Goal: Find specific page/section: Find specific page/section

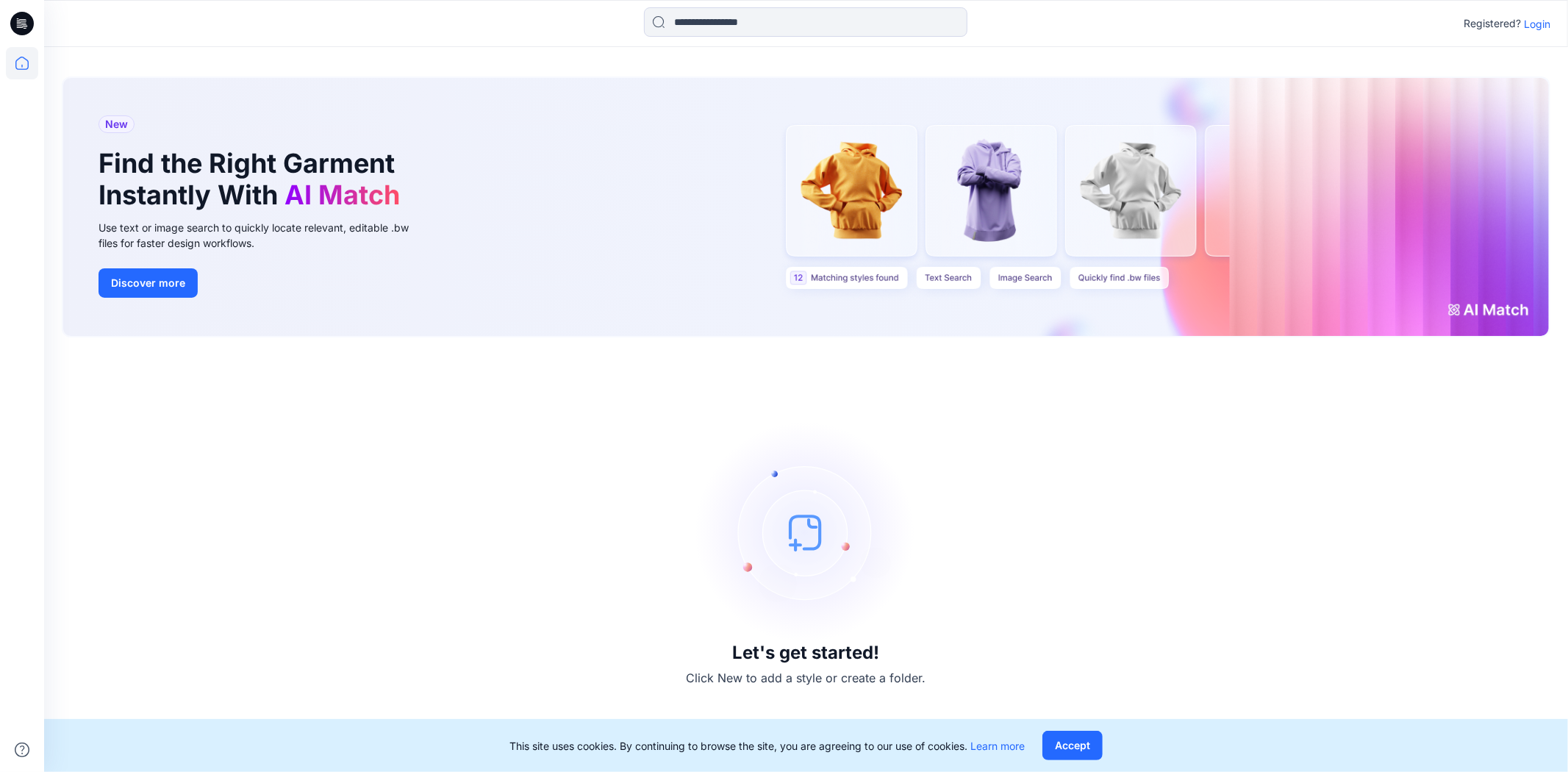
click at [1533, 23] on p "Login" at bounding box center [1537, 24] width 27 height 16
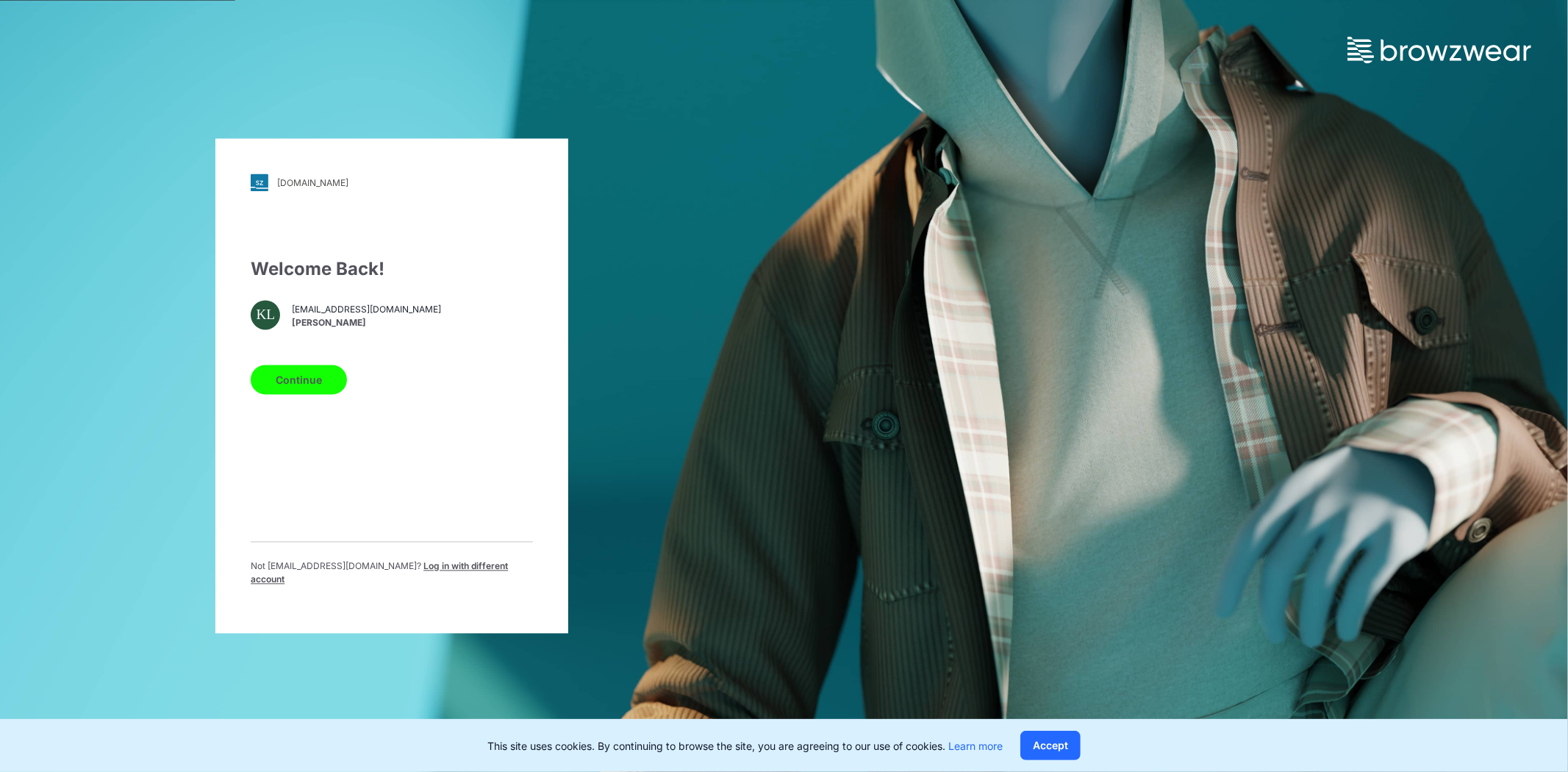
click at [314, 385] on button "Continue" at bounding box center [298, 380] width 96 height 29
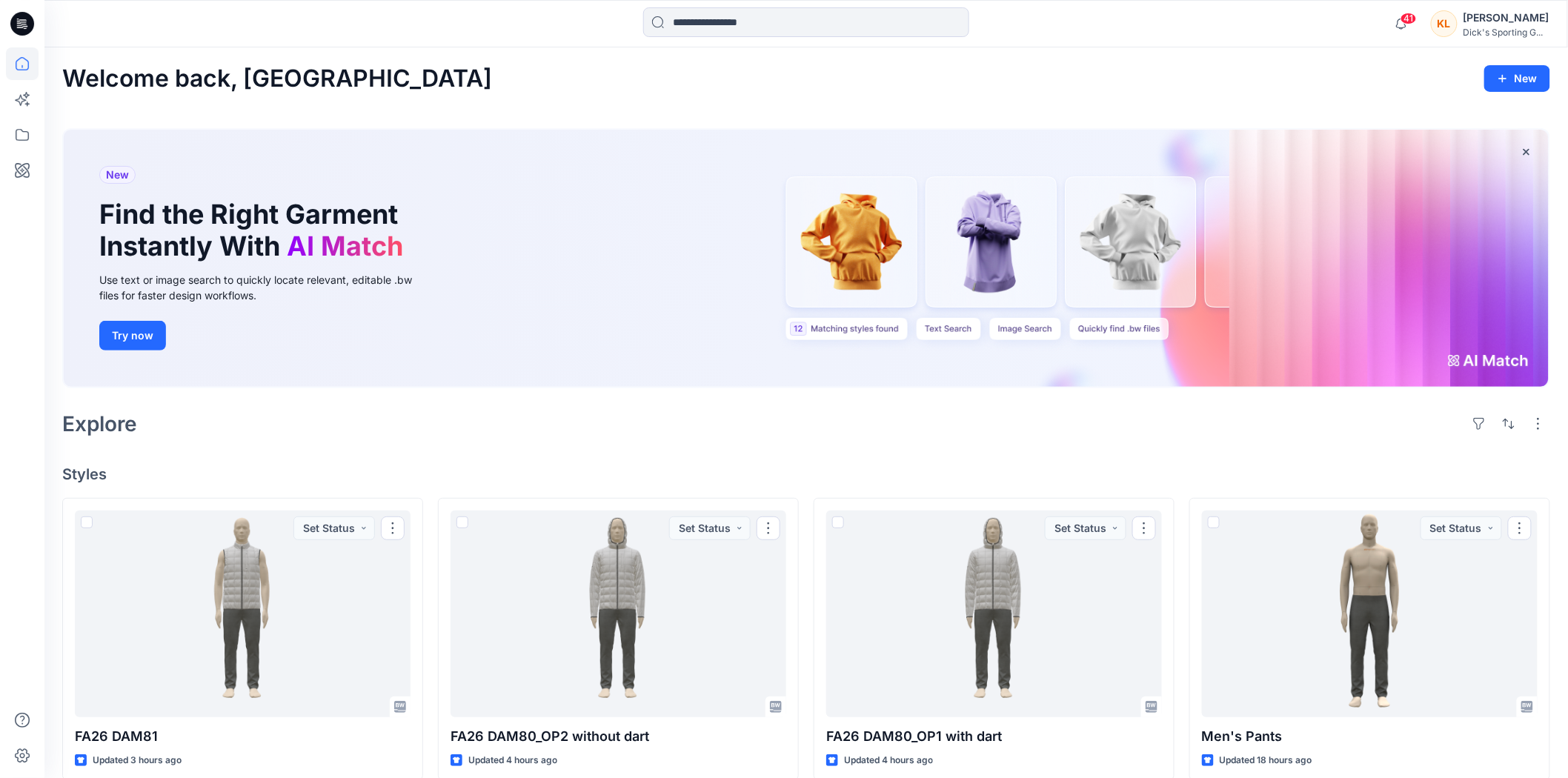
scroll to position [165, 0]
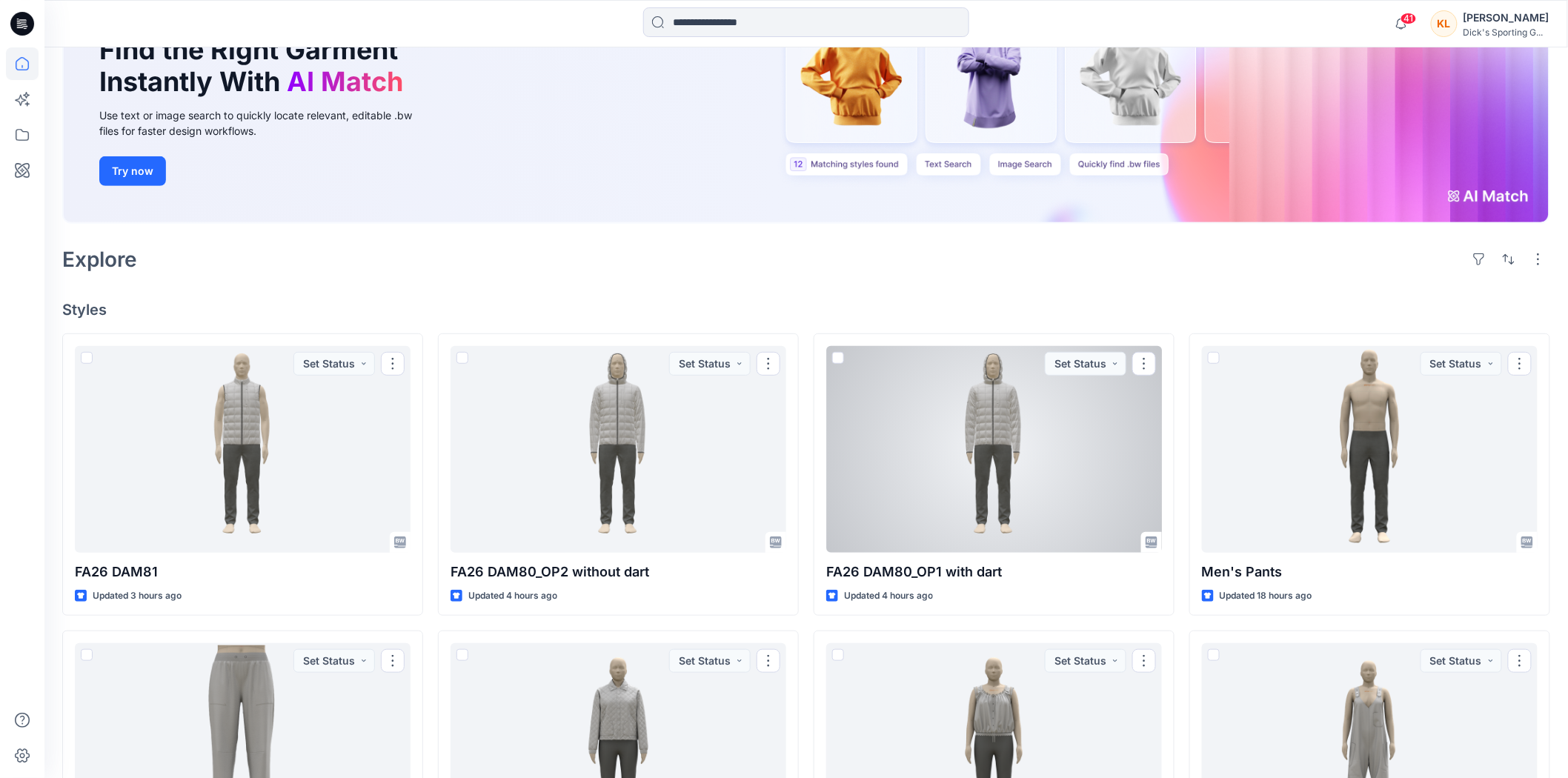
click at [935, 457] on div at bounding box center [994, 449] width 336 height 206
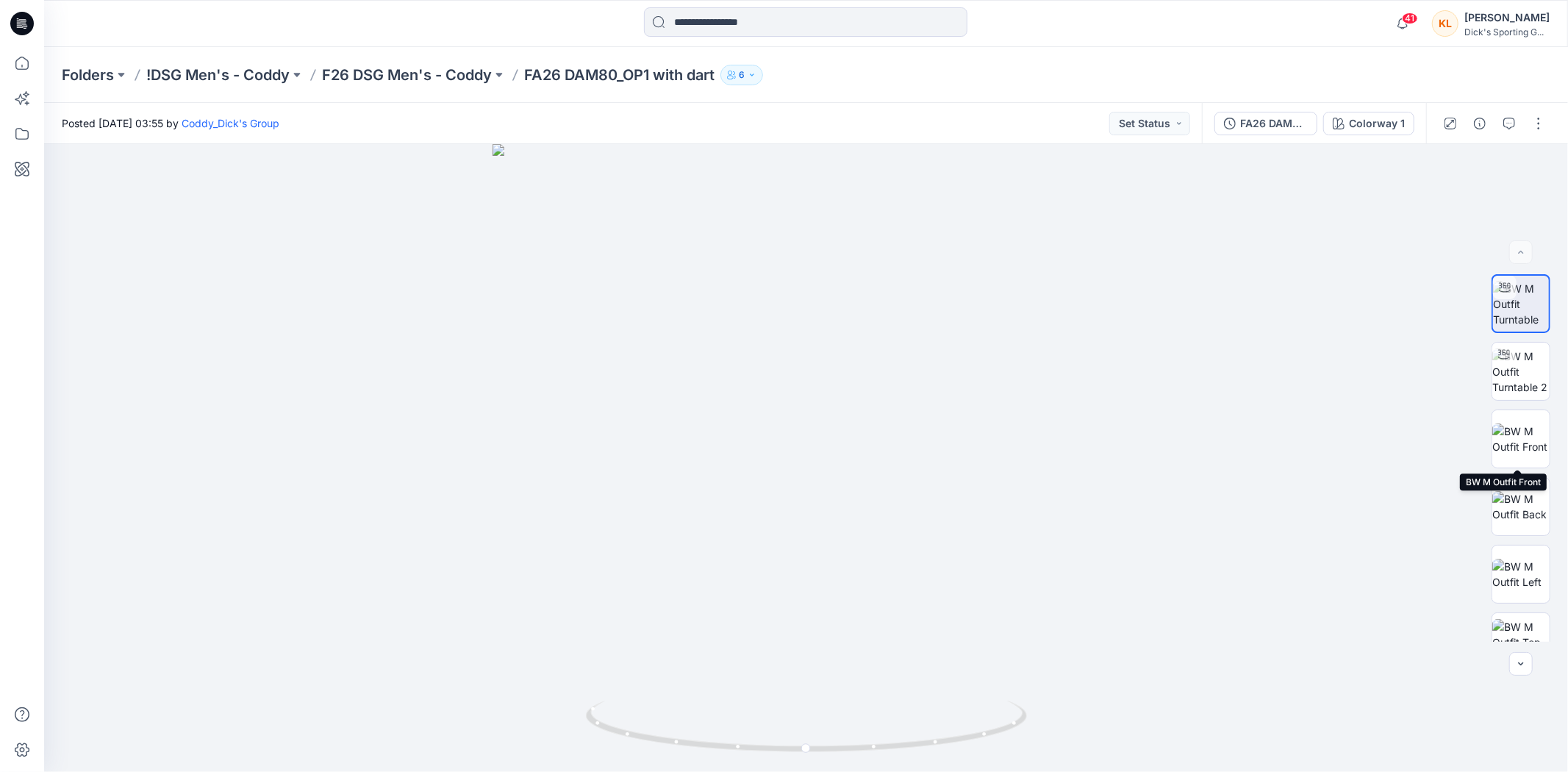
click at [1509, 435] on img at bounding box center [1520, 439] width 57 height 31
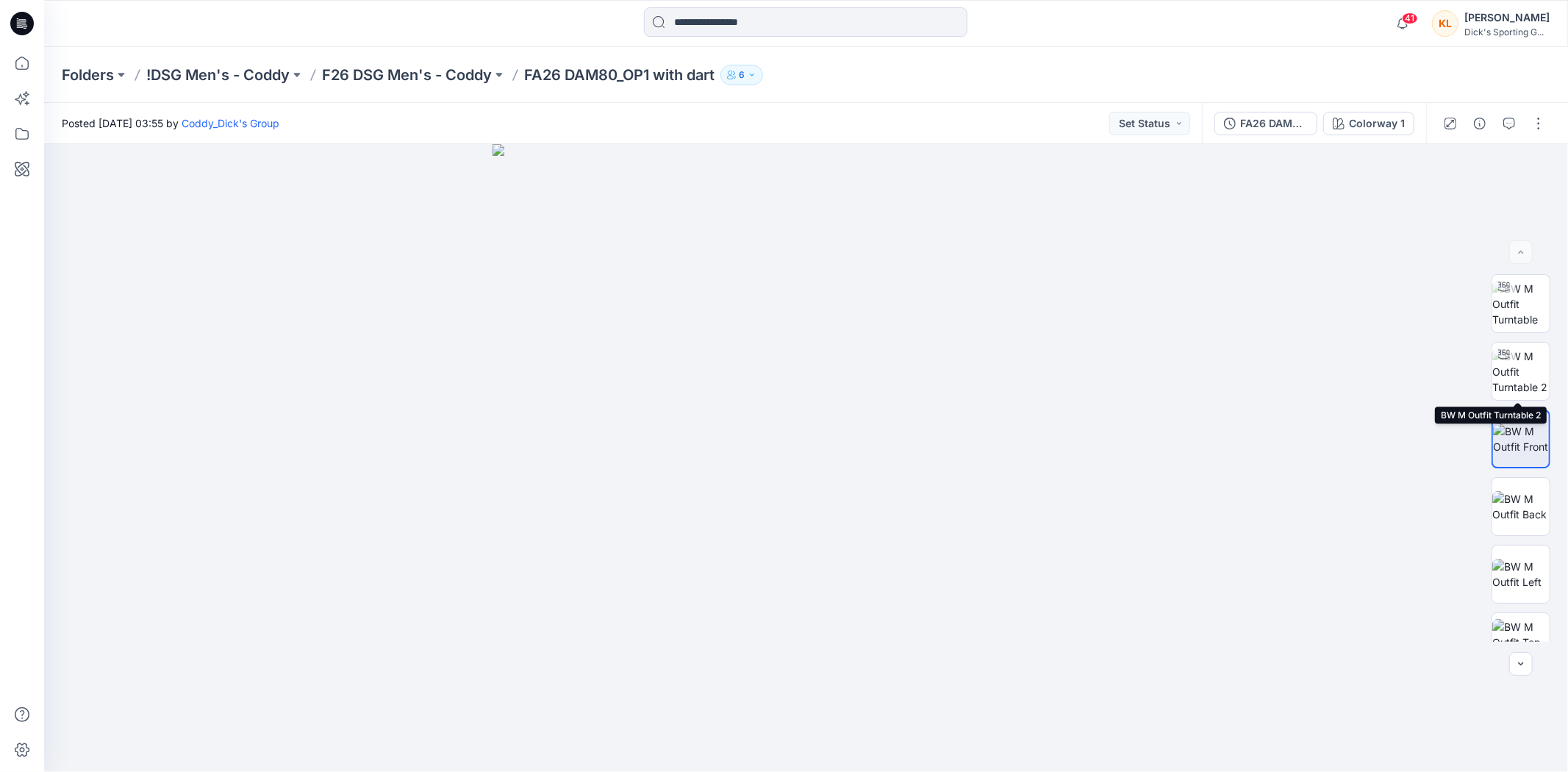
click at [1530, 358] on img at bounding box center [1520, 372] width 57 height 47
click at [430, 71] on p "F26 DSG Men's - Coddy" at bounding box center [406, 75] width 169 height 21
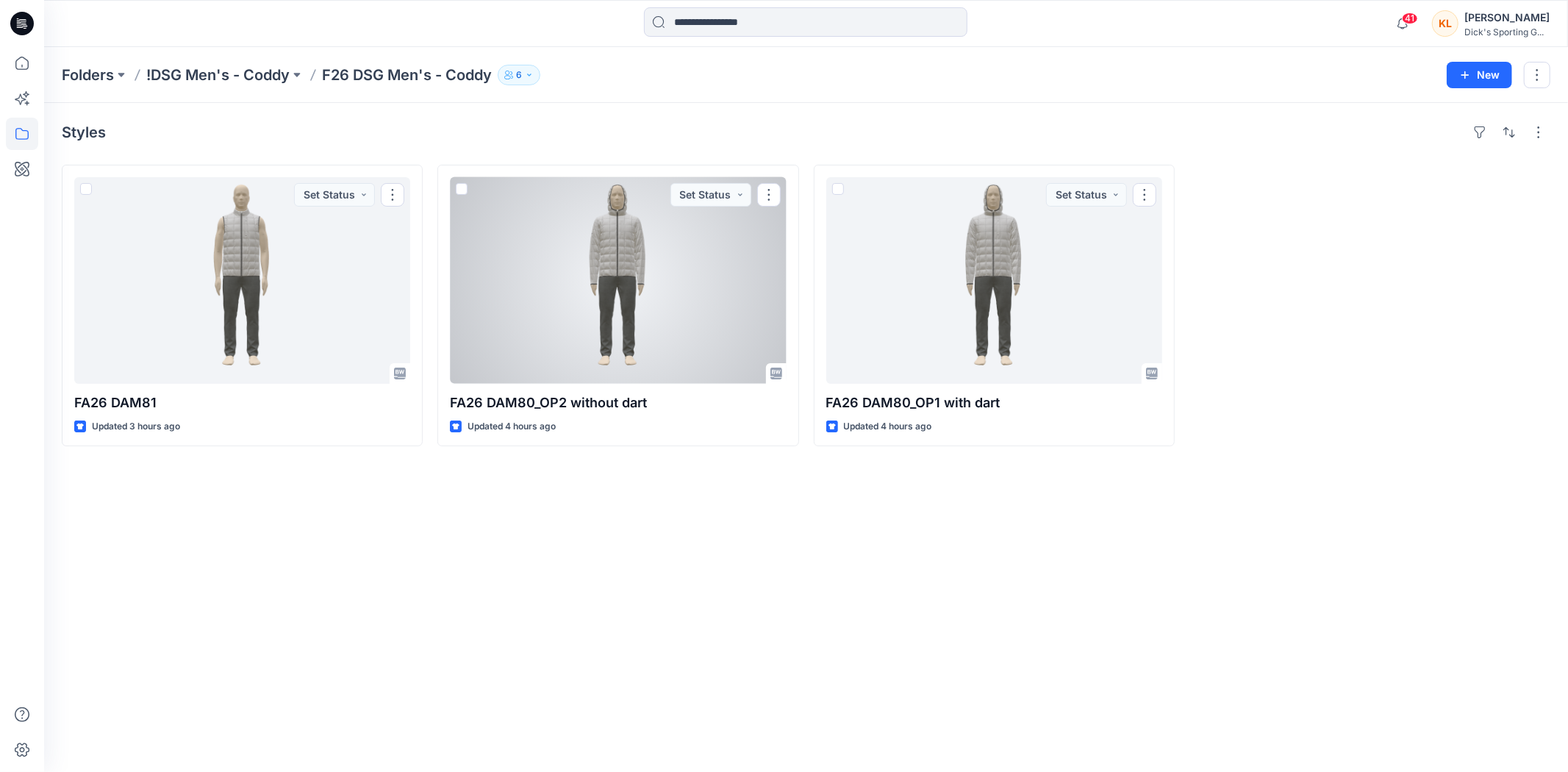
click at [588, 275] on div at bounding box center [617, 280] width 336 height 207
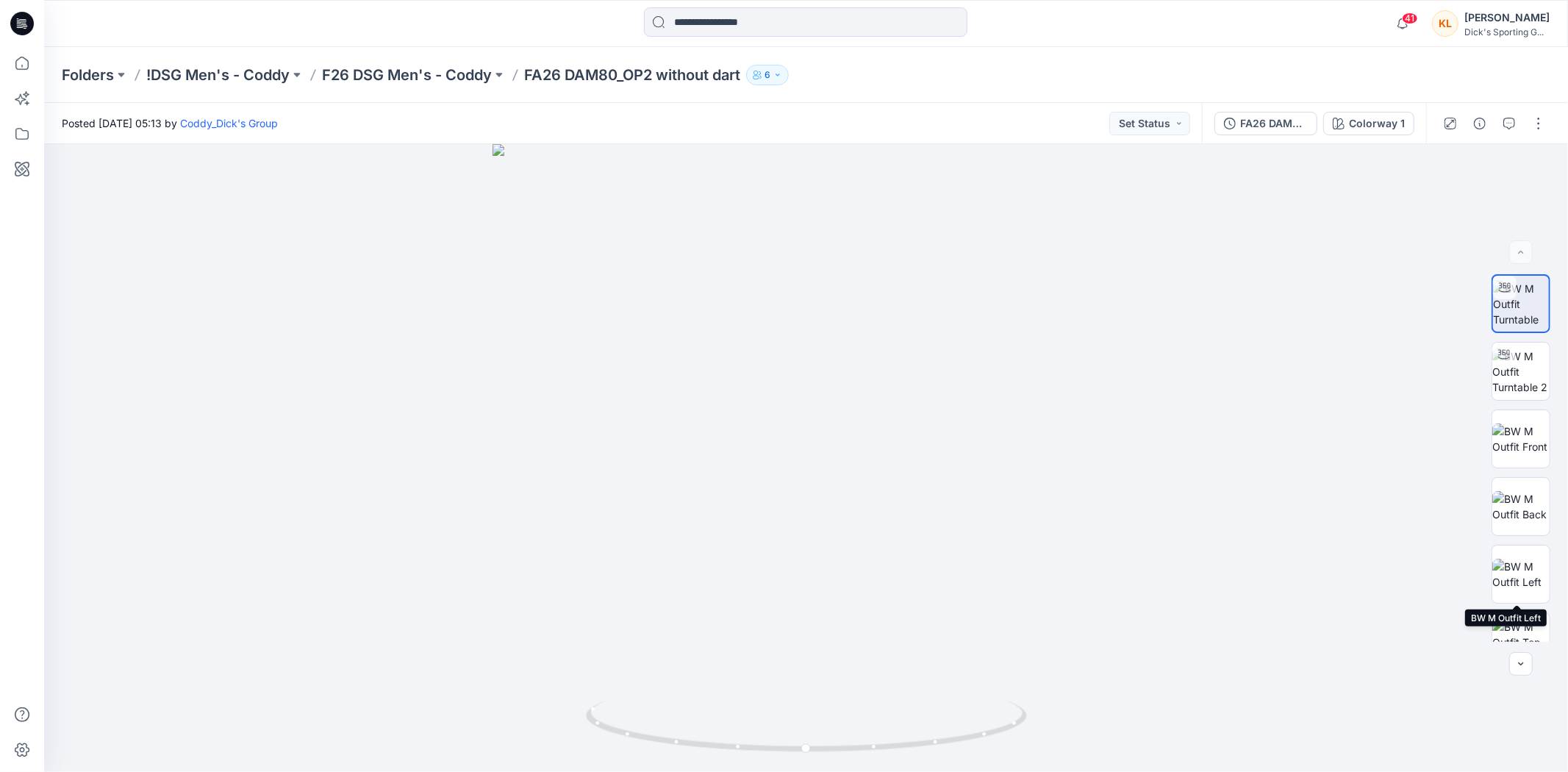
click at [1505, 583] on img at bounding box center [1520, 574] width 57 height 31
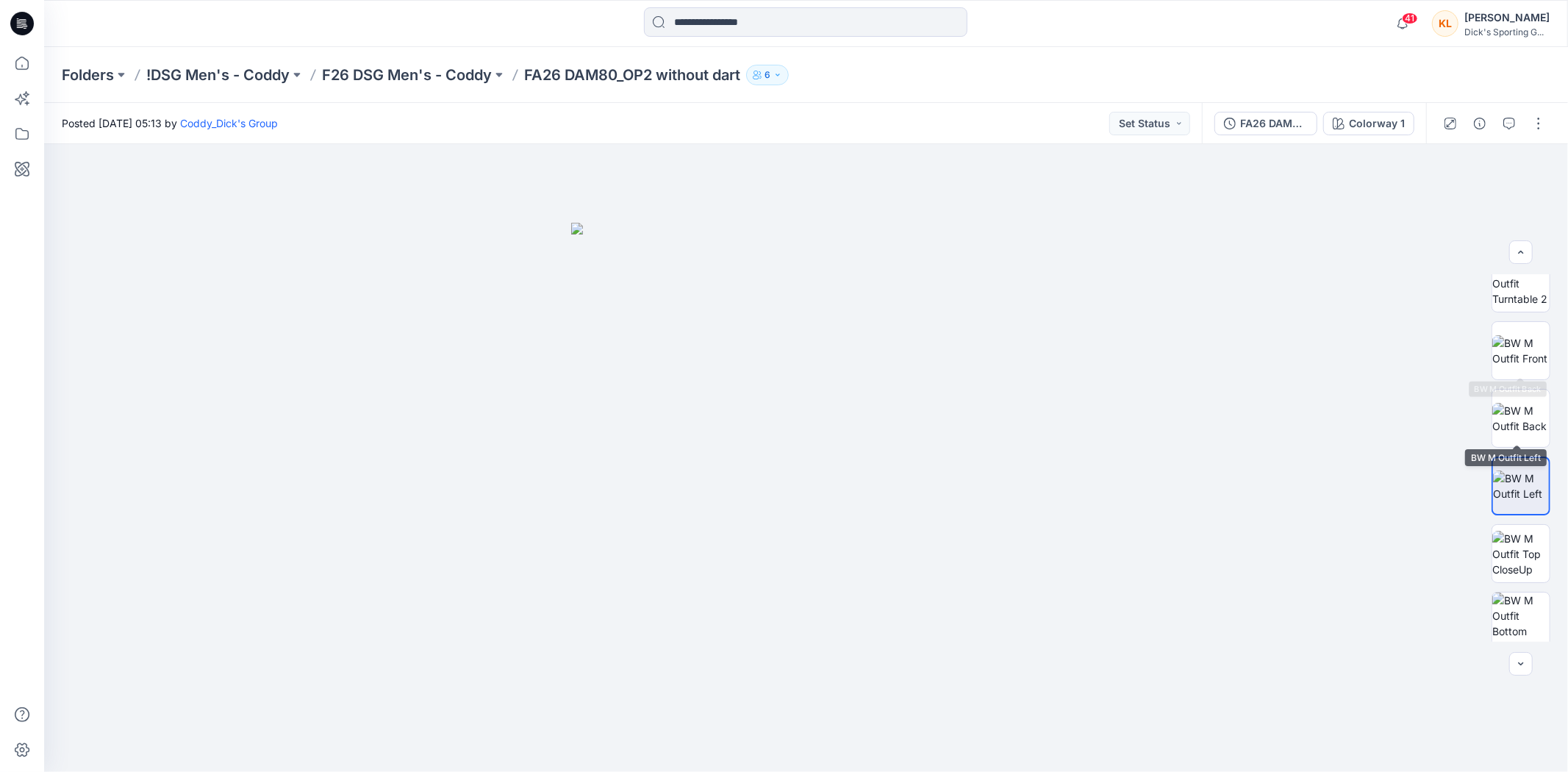
scroll to position [164, 0]
click at [472, 76] on p "F26 DSG Men's - Coddy" at bounding box center [406, 75] width 169 height 21
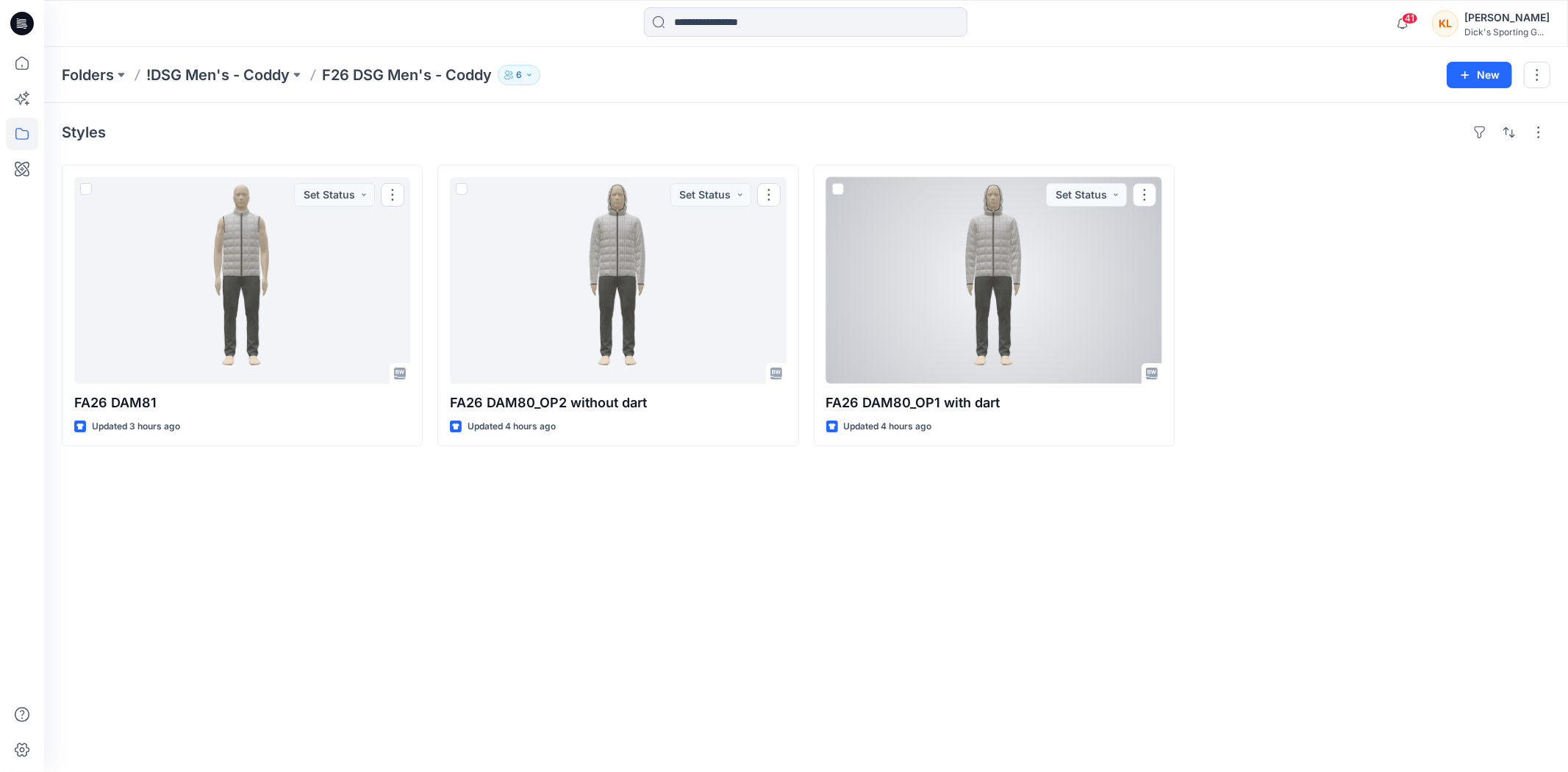
click at [1010, 316] on div at bounding box center [994, 280] width 336 height 207
